Goal: Entertainment & Leisure: Consume media (video, audio)

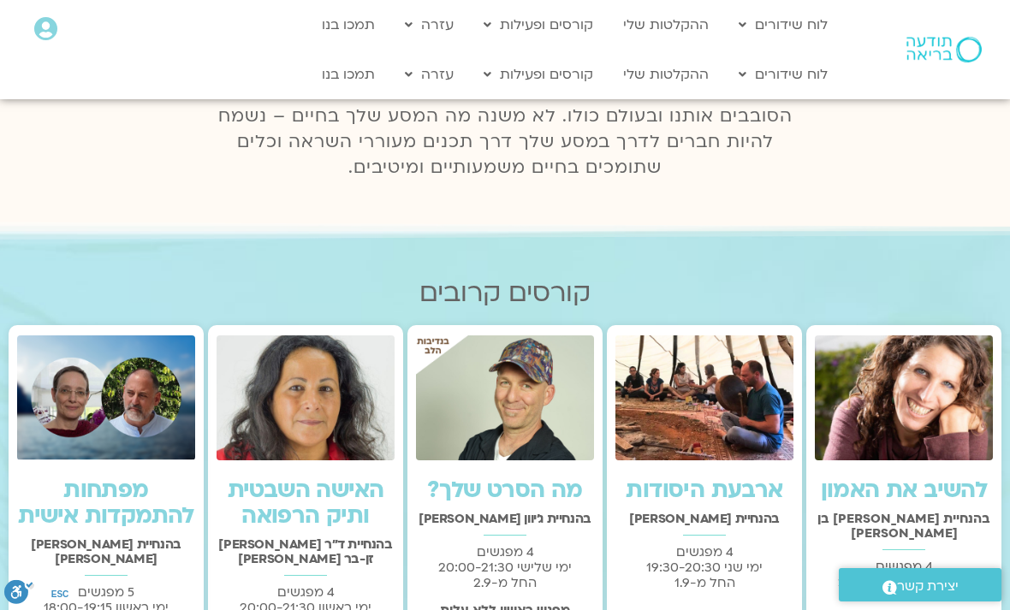
scroll to position [200, 0]
click at [689, 82] on link "ההקלטות שלי" at bounding box center [666, 74] width 103 height 33
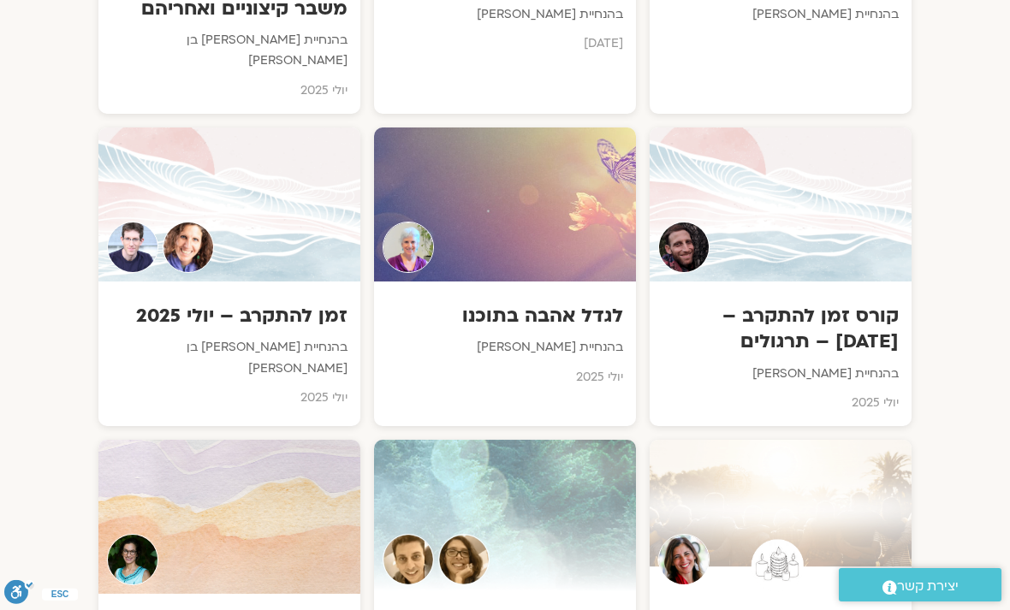
scroll to position [1220, 0]
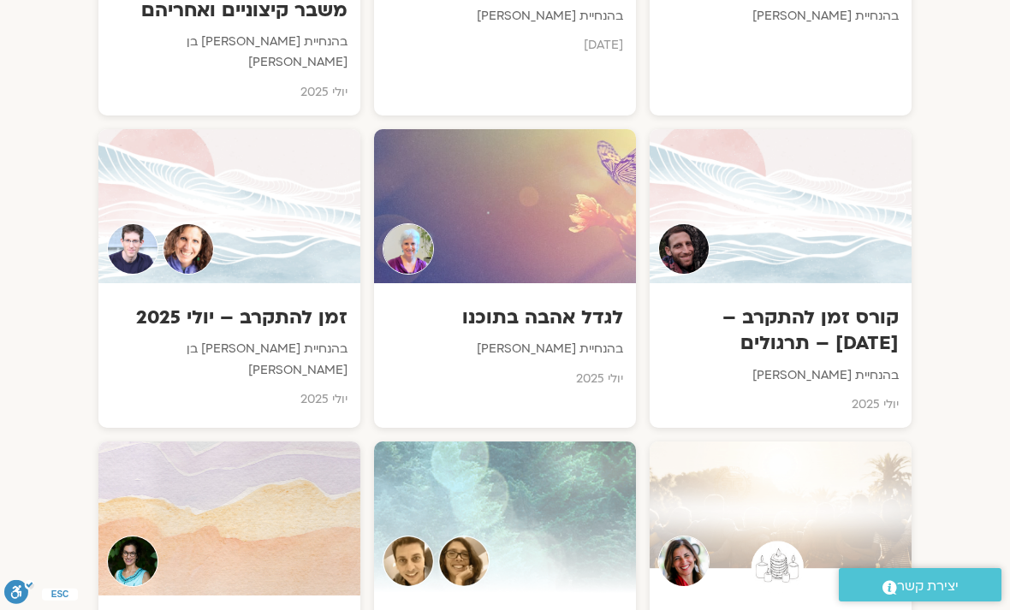
click at [279, 244] on div at bounding box center [229, 206] width 262 height 154
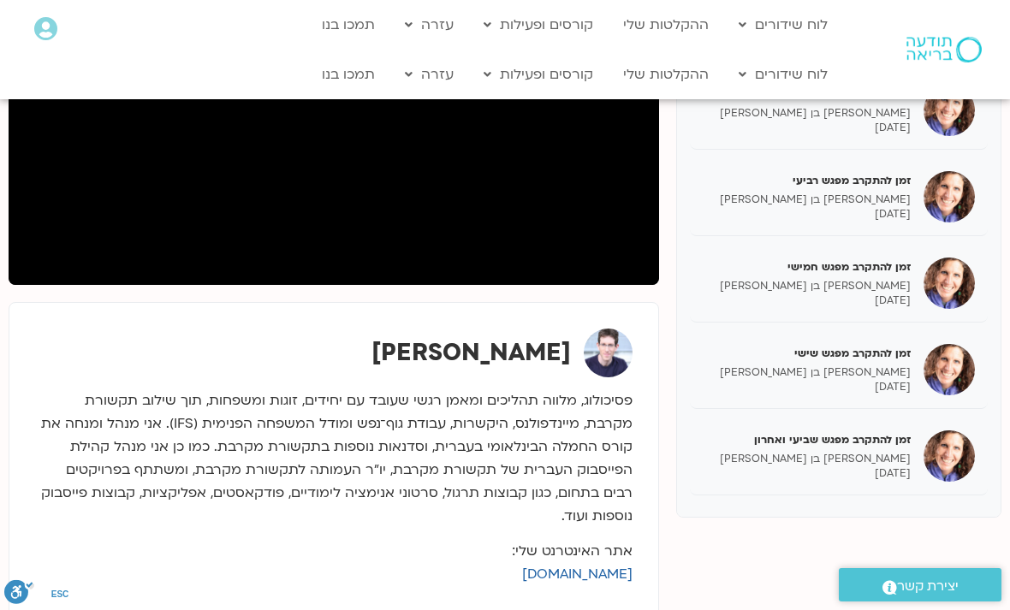
scroll to position [356, 0]
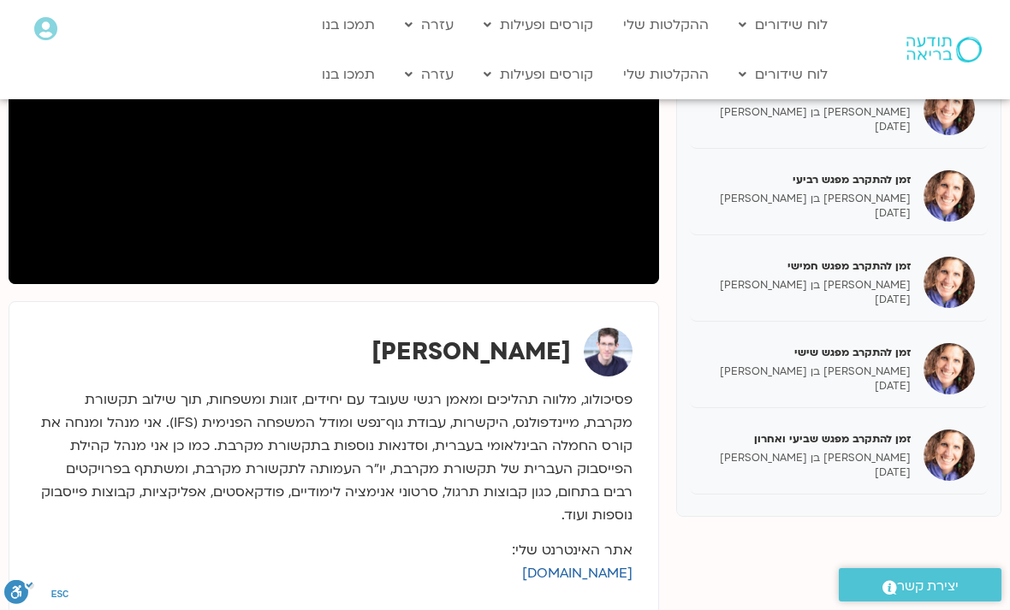
click at [896, 370] on p "[PERSON_NAME] בן [PERSON_NAME]" at bounding box center [807, 372] width 208 height 15
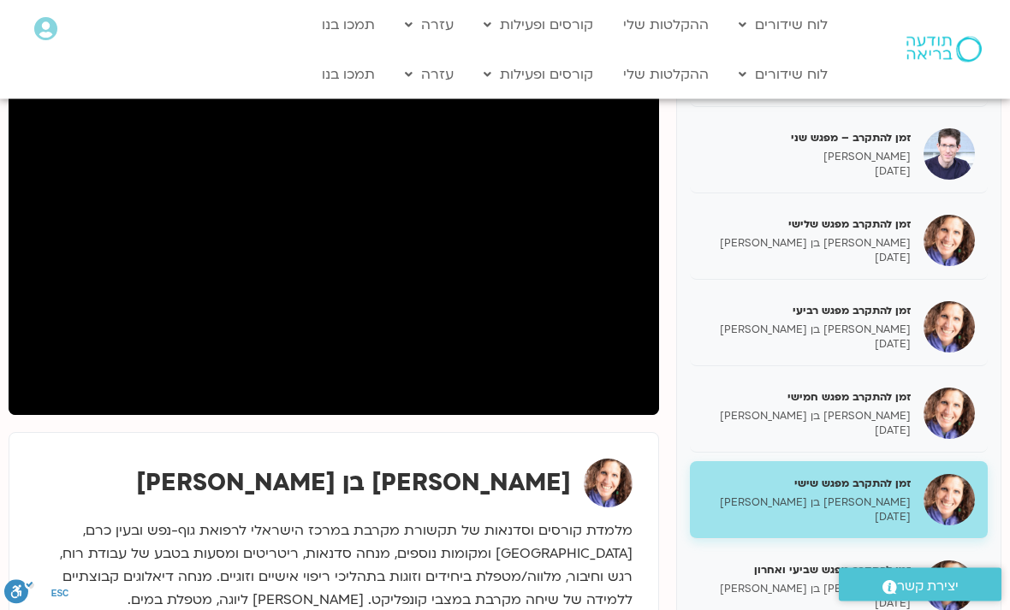
scroll to position [225, 0]
click at [971, 486] on img at bounding box center [949, 499] width 51 height 51
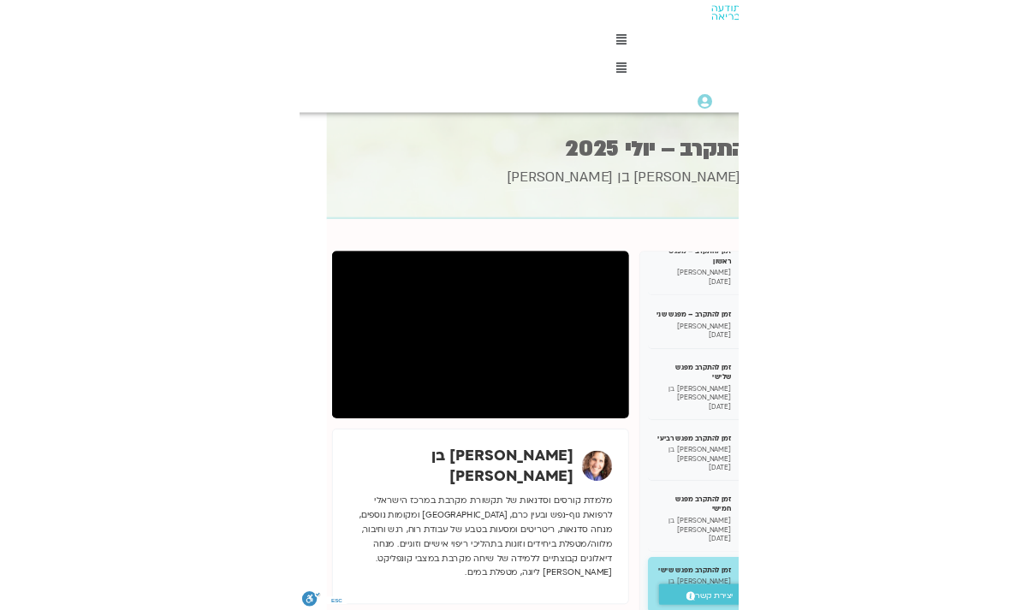
scroll to position [0, 0]
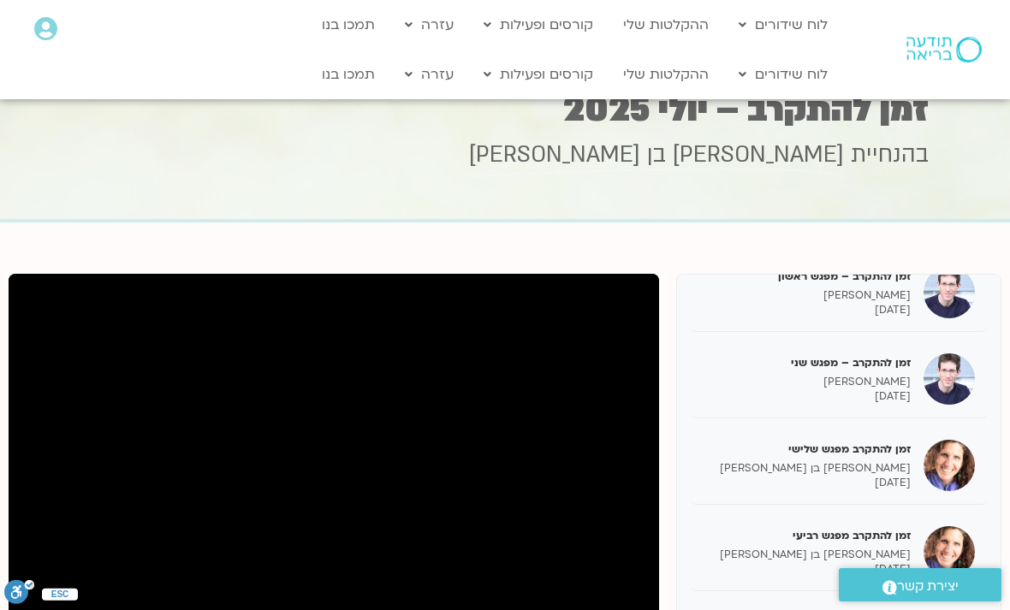
click at [736, 544] on div "זמן להתקרב מפגש רביעי שאנייה כהן בן חיים 29/07/2025" at bounding box center [807, 552] width 208 height 49
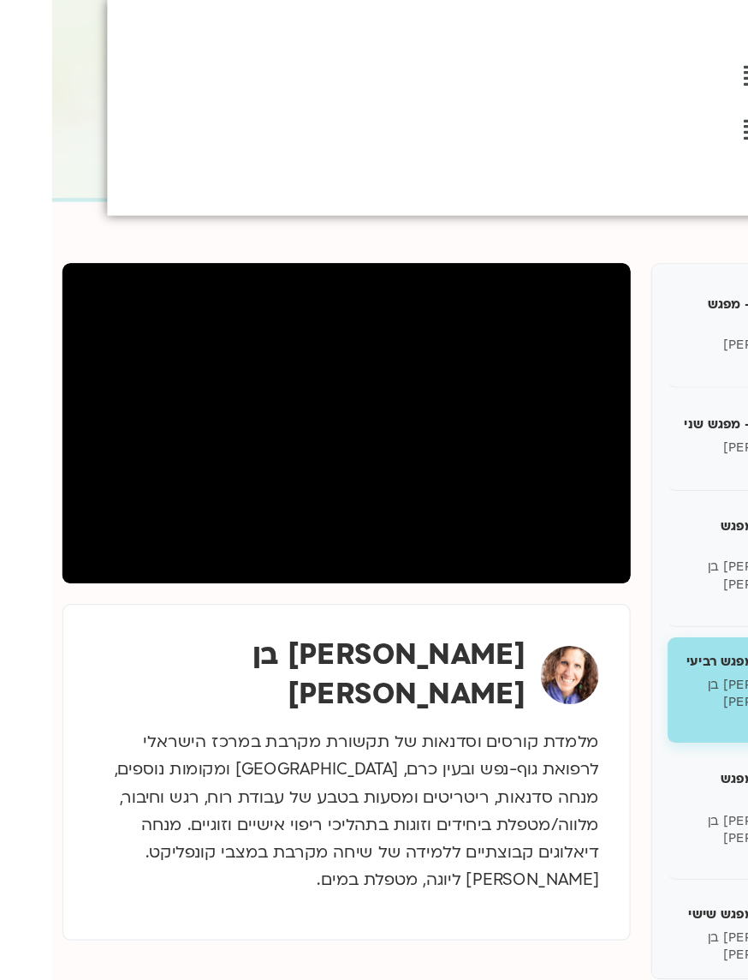
scroll to position [182, -44]
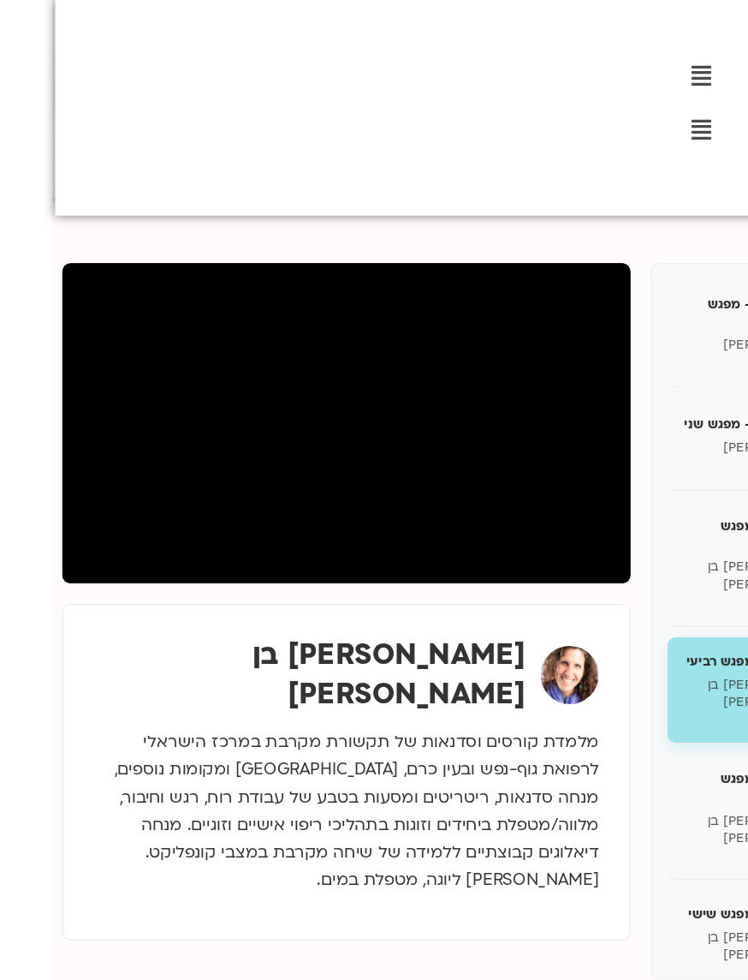
click at [620, 610] on section "זמן להתקרב – מפגש ראשון [PERSON_NAME] [DATE] זמן להתקרב – מפגש שני [PERSON_NAME…" at bounding box center [418, 538] width 748 height 736
click at [122, 610] on section "זמן להתקרב – מפגש ראשון [PERSON_NAME] [DATE] זמן להתקרב – מפגש שני [PERSON_NAME…" at bounding box center [418, 538] width 748 height 736
click at [229, 610] on section "זמן להתקרב – מפגש ראשון [PERSON_NAME] [DATE] זמן להתקרב – מפגש שני [PERSON_NAME…" at bounding box center [418, 538] width 748 height 736
click at [468, 610] on section "זמן להתקרב – מפגש ראשון [PERSON_NAME] [DATE] זמן להתקרב – מפגש שני [PERSON_NAME…" at bounding box center [418, 538] width 748 height 736
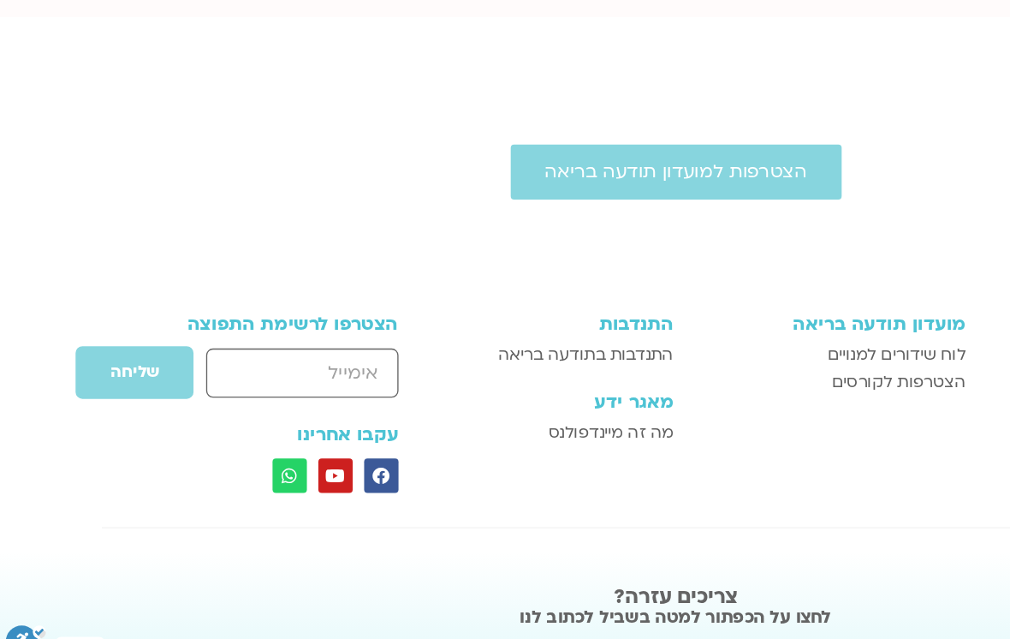
scroll to position [928, 0]
